Goal: Information Seeking & Learning: Understand process/instructions

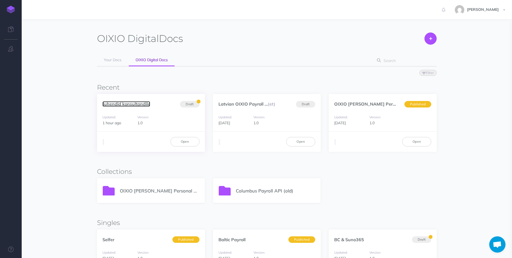
click at [129, 106] on link "Juhendid konsultandile" at bounding box center [126, 103] width 48 height 5
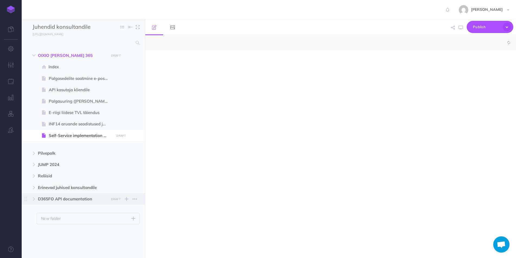
select select "null"
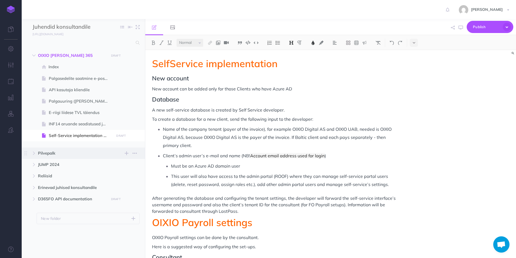
click at [43, 156] on span "Pilvepalk" at bounding box center [72, 153] width 68 height 7
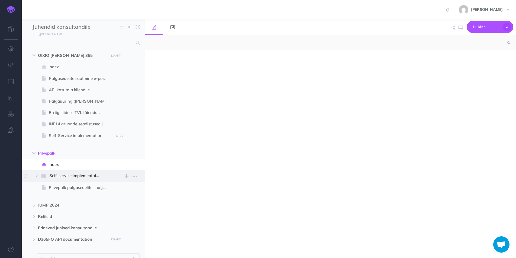
select select "null"
click at [67, 175] on span "Self-service implementation" at bounding box center [76, 176] width 55 height 7
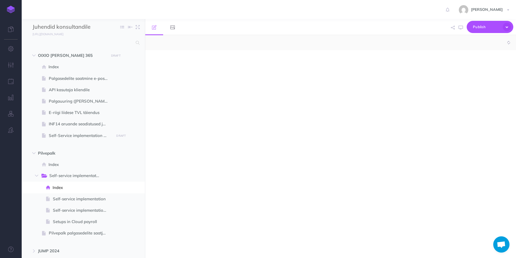
select select "null"
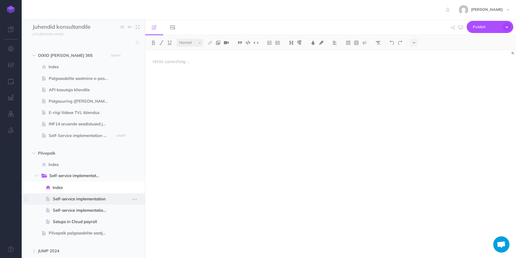
click at [80, 201] on span "Self-service implementation" at bounding box center [83, 199] width 60 height 7
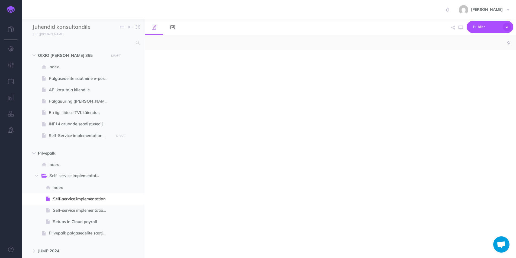
select select "null"
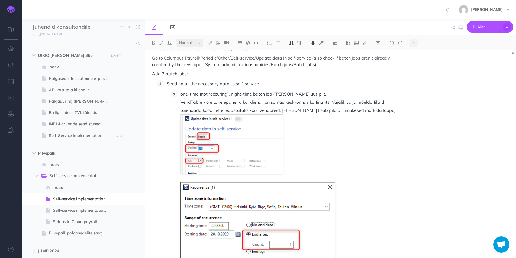
scroll to position [759, 0]
